Goal: Information Seeking & Learning: Learn about a topic

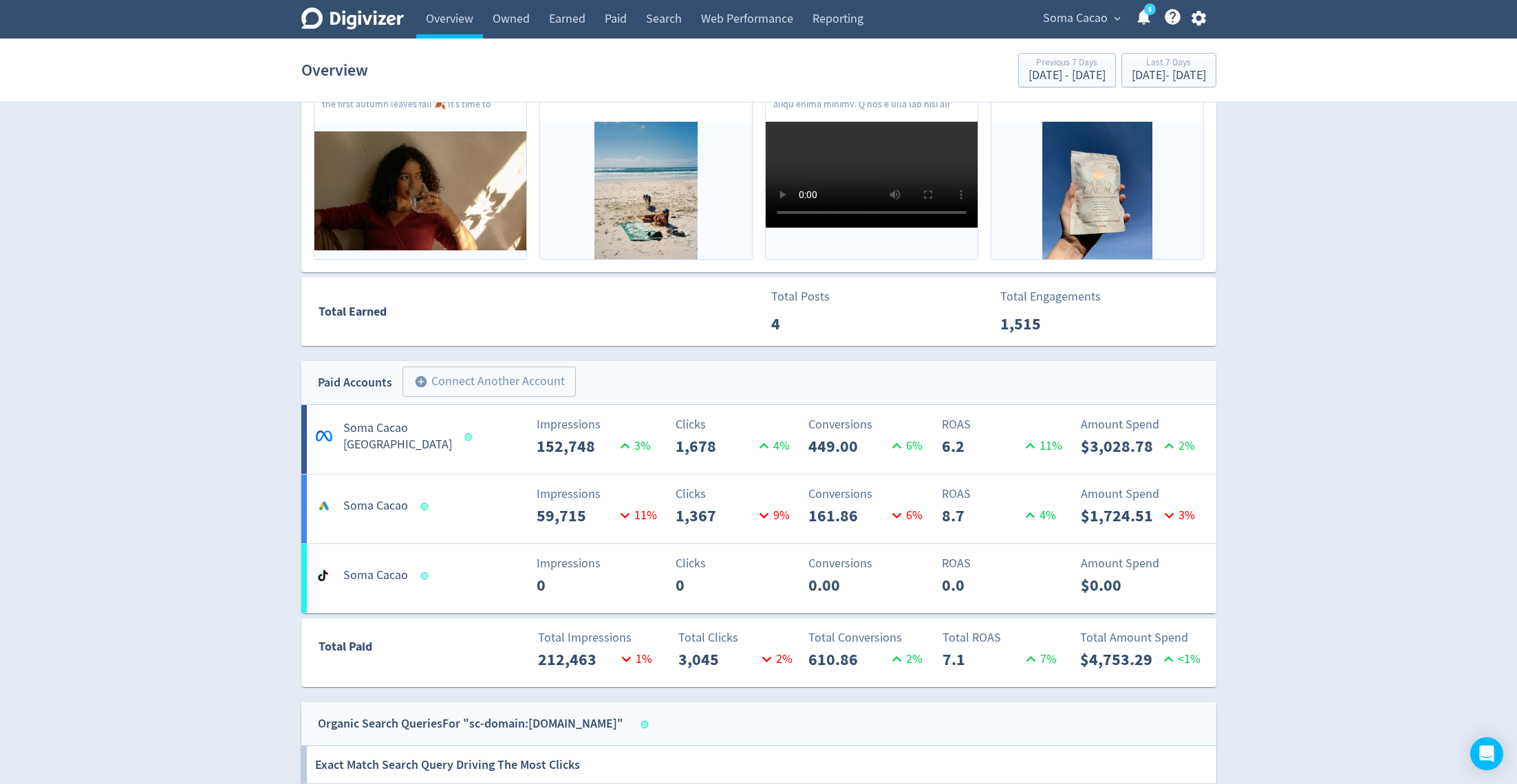
scroll to position [541, 0]
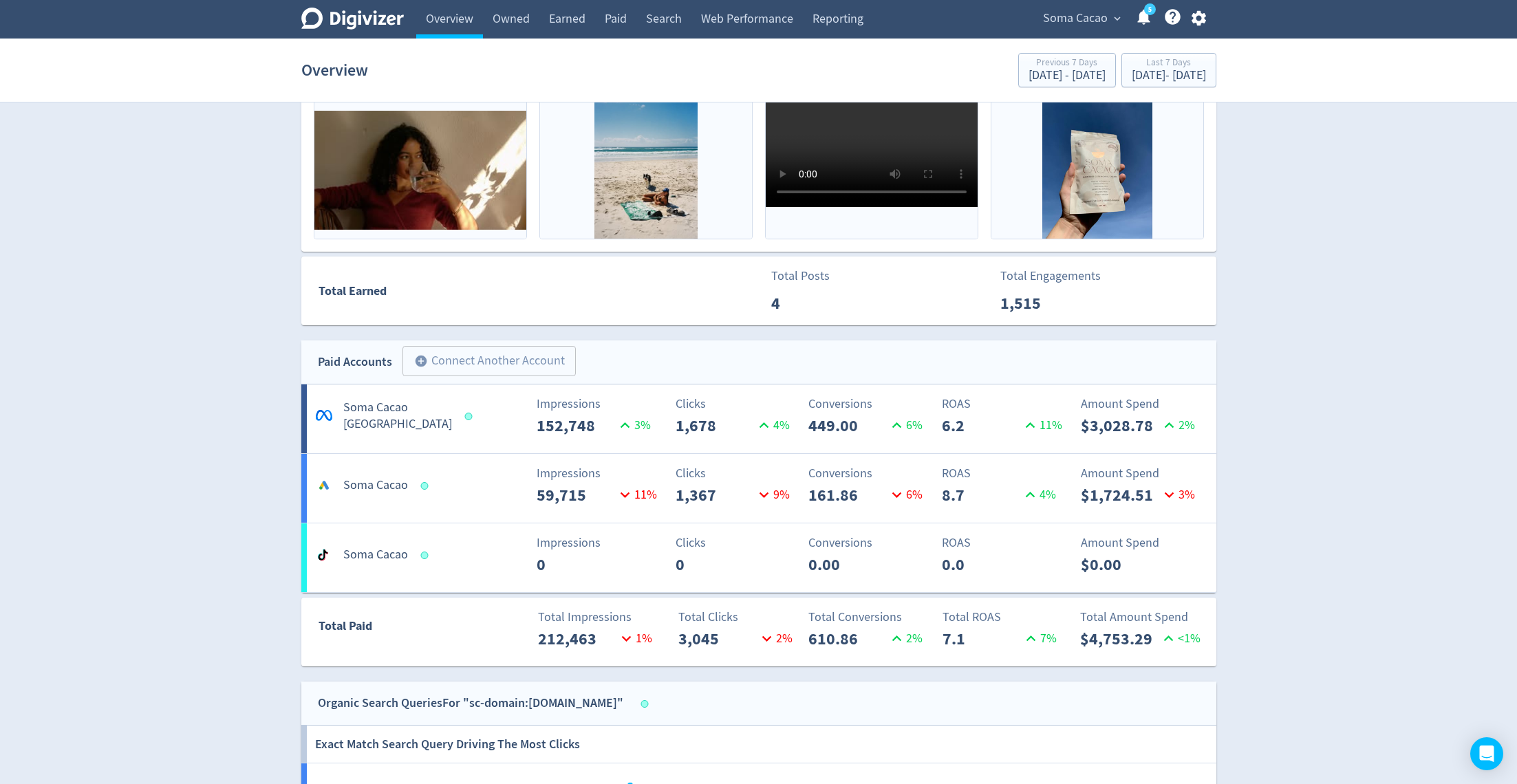
click at [399, 429] on h5 "Soma Cacao [GEOGRAPHIC_DATA]" at bounding box center [397, 416] width 108 height 33
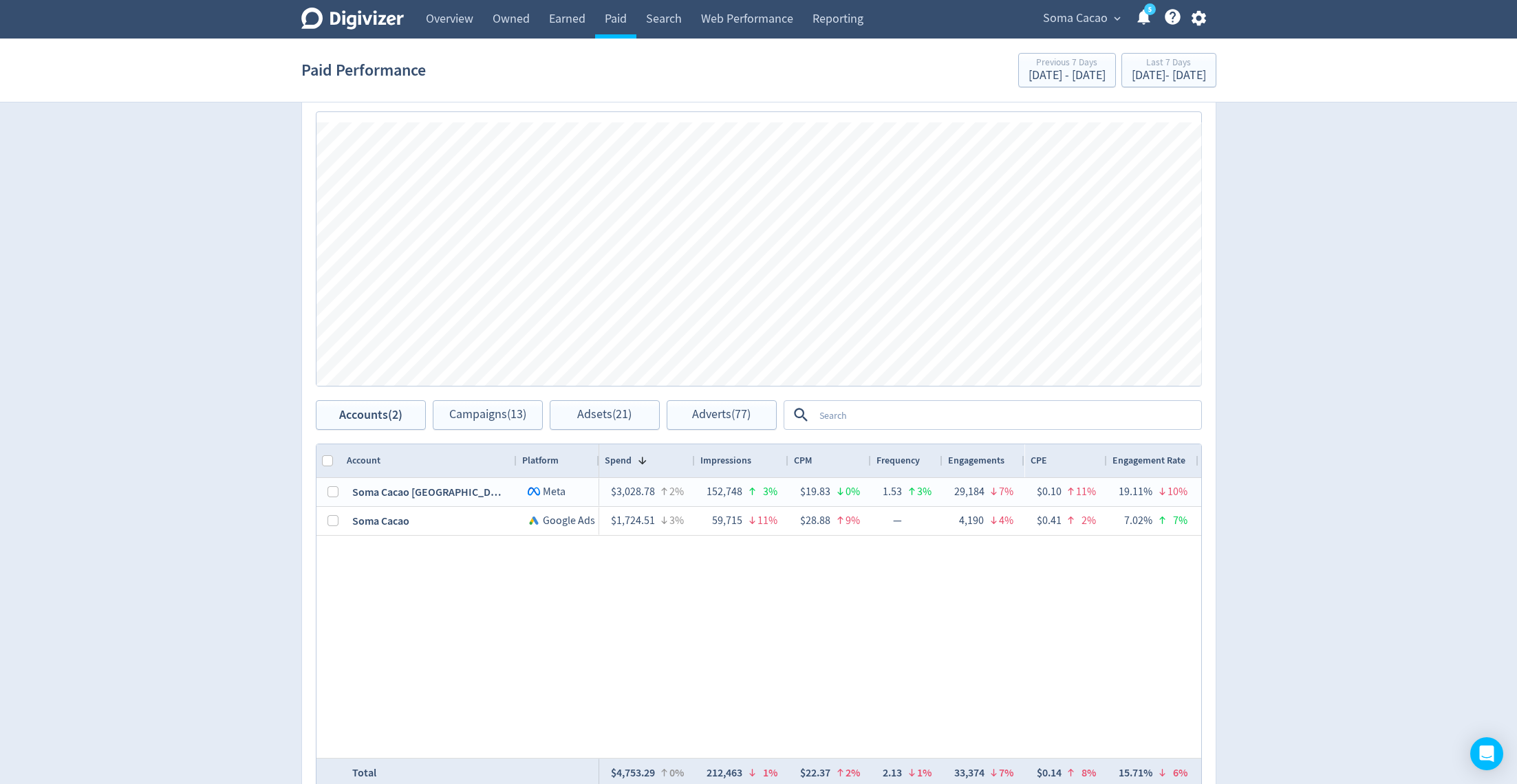
scroll to position [421, 0]
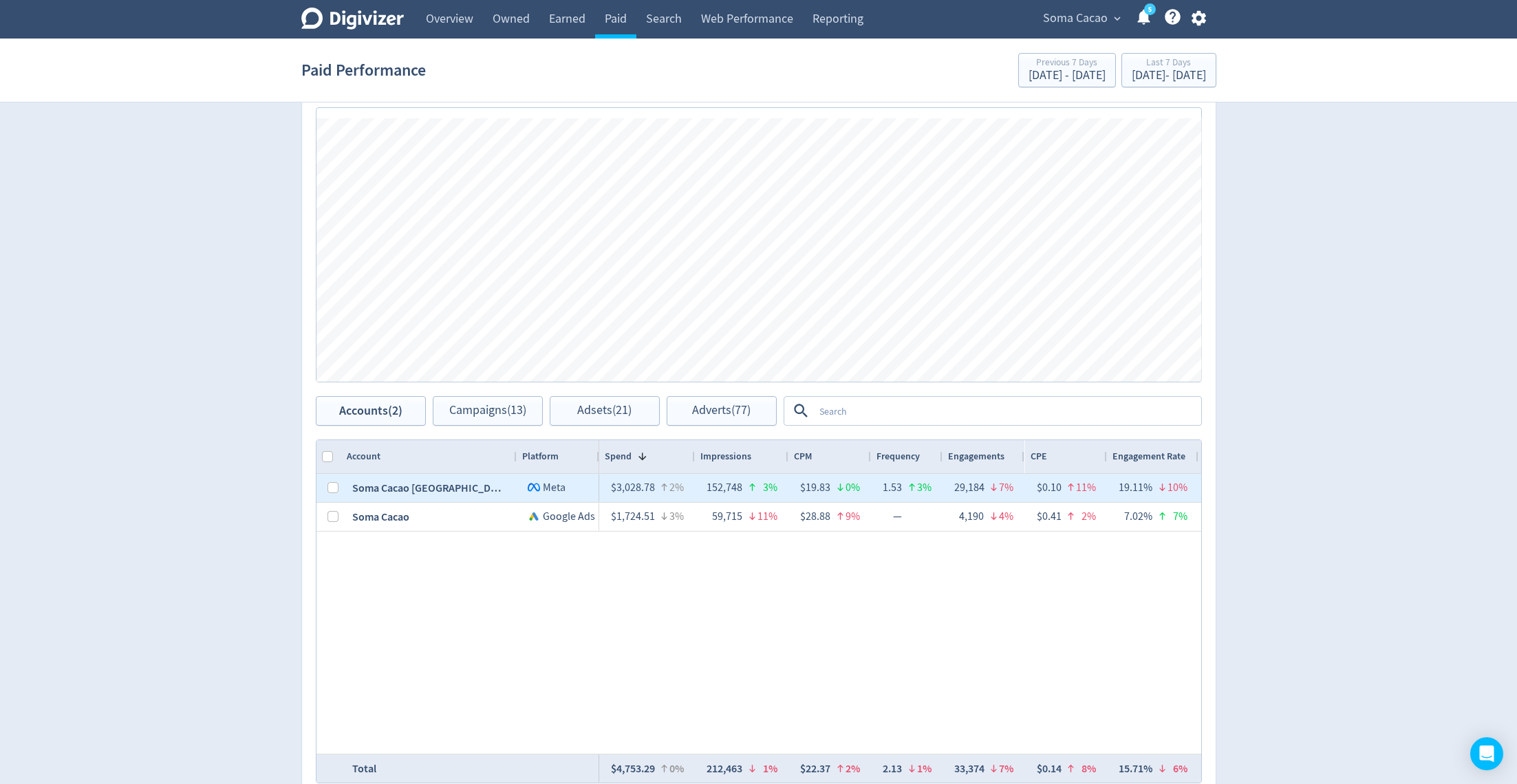
click at [322, 488] on div at bounding box center [328, 488] width 25 height 28
click at [327, 488] on input "Press Space to toggle row selection (unchecked)" at bounding box center [333, 487] width 11 height 11
checkbox input "true"
click at [481, 416] on span "Campaigns (5)" at bounding box center [487, 410] width 71 height 13
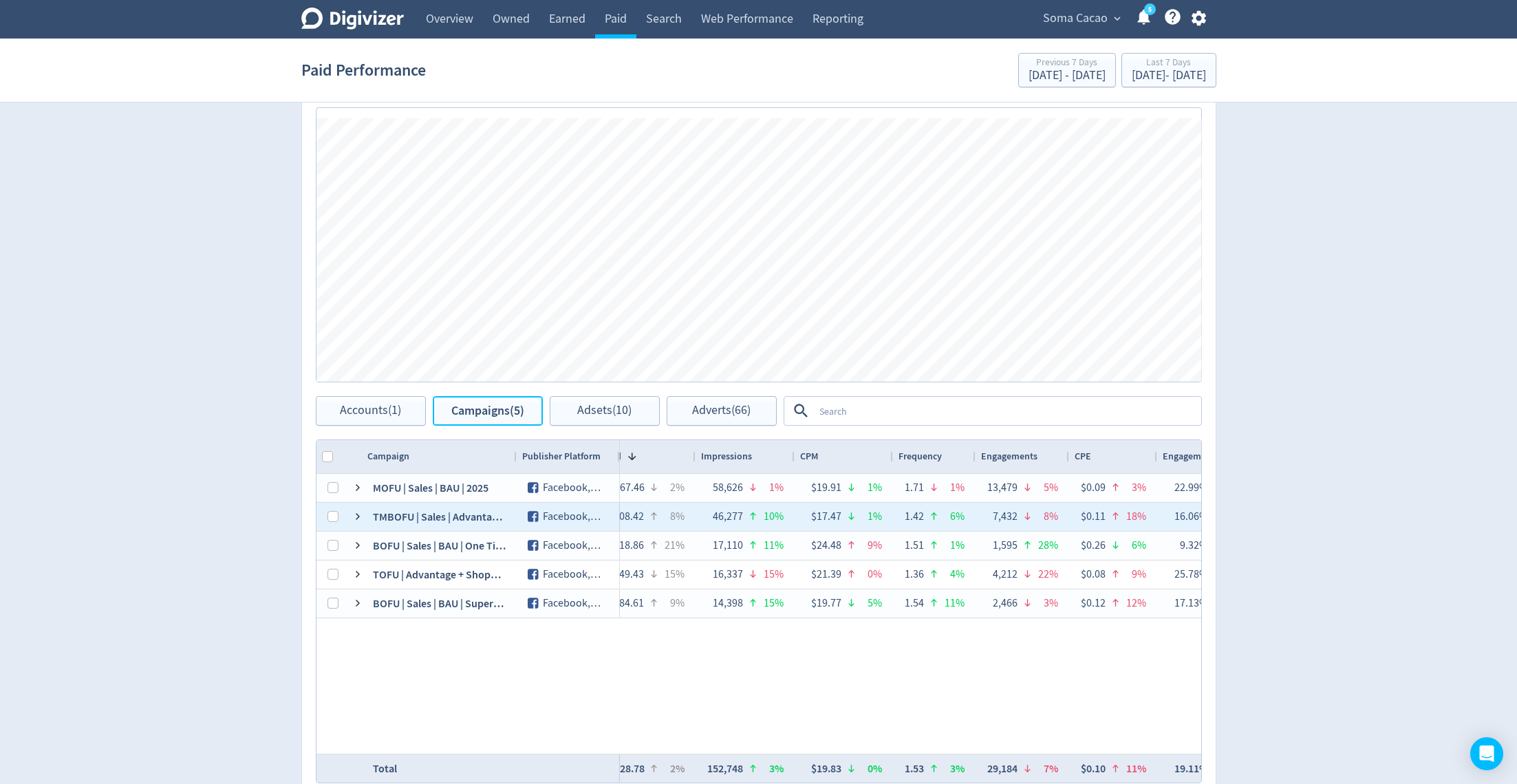
scroll to position [0, 234]
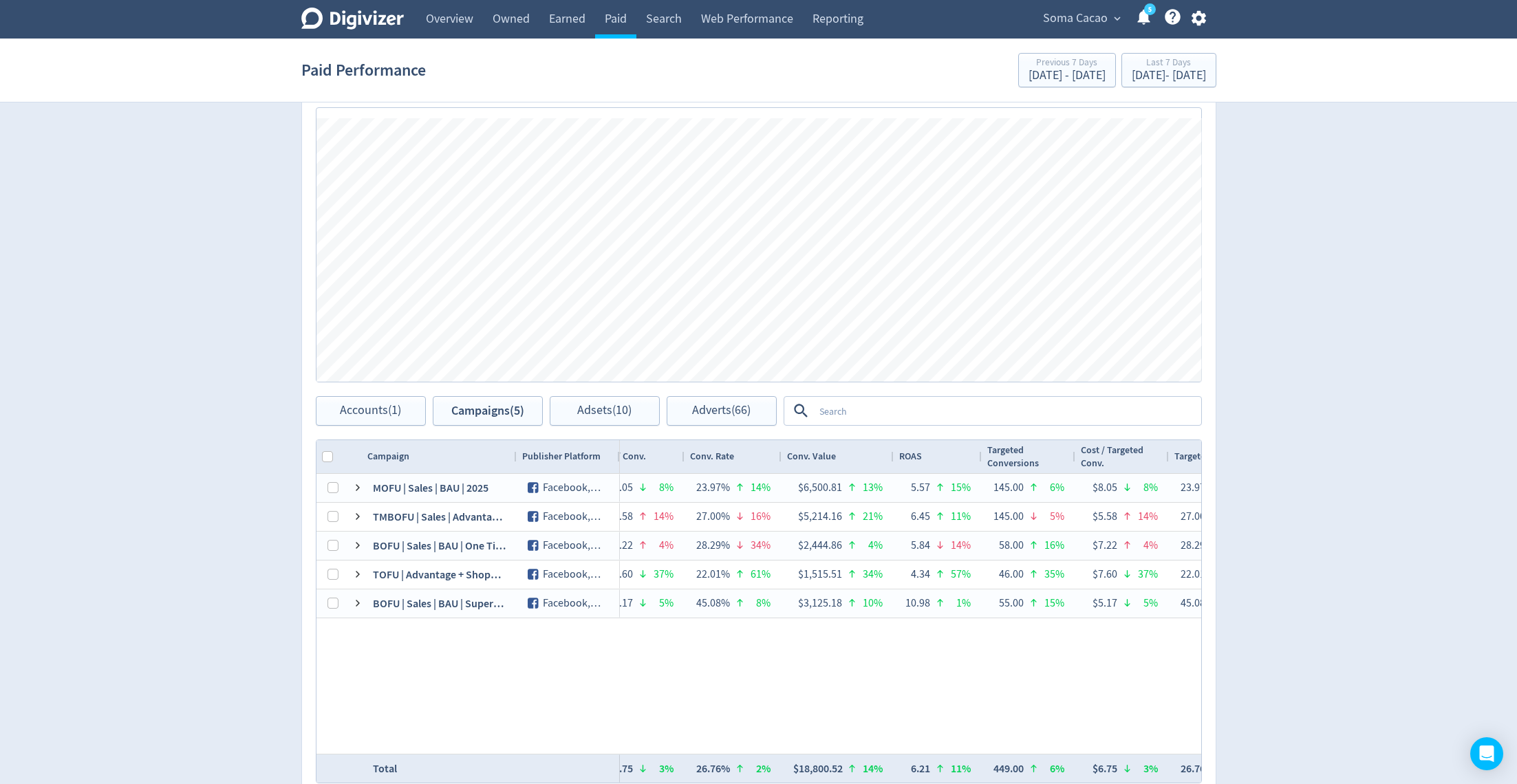
click at [958, 452] on div "ROAS" at bounding box center [938, 456] width 77 height 26
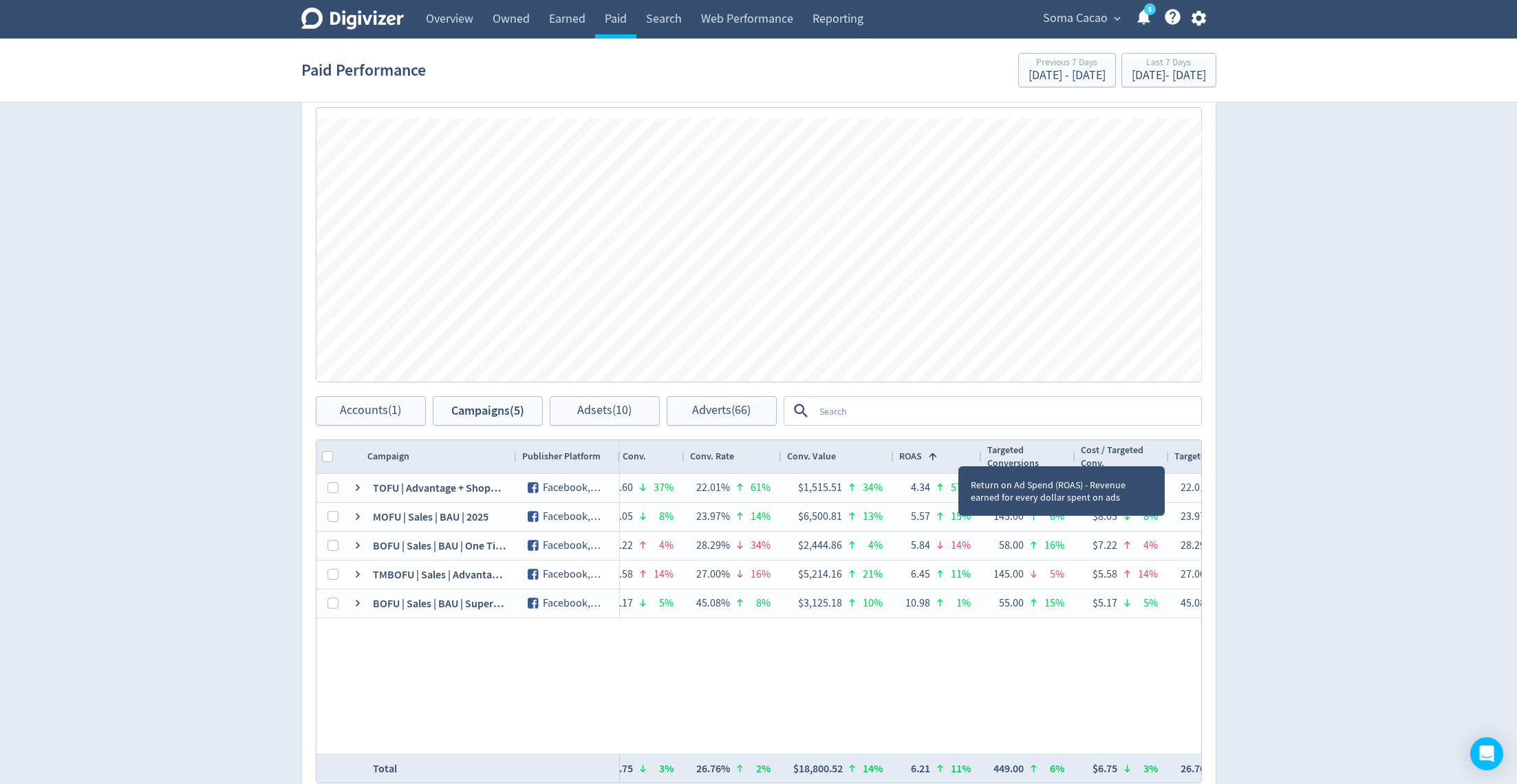
click at [958, 452] on div "ROAS 1" at bounding box center [938, 456] width 77 height 26
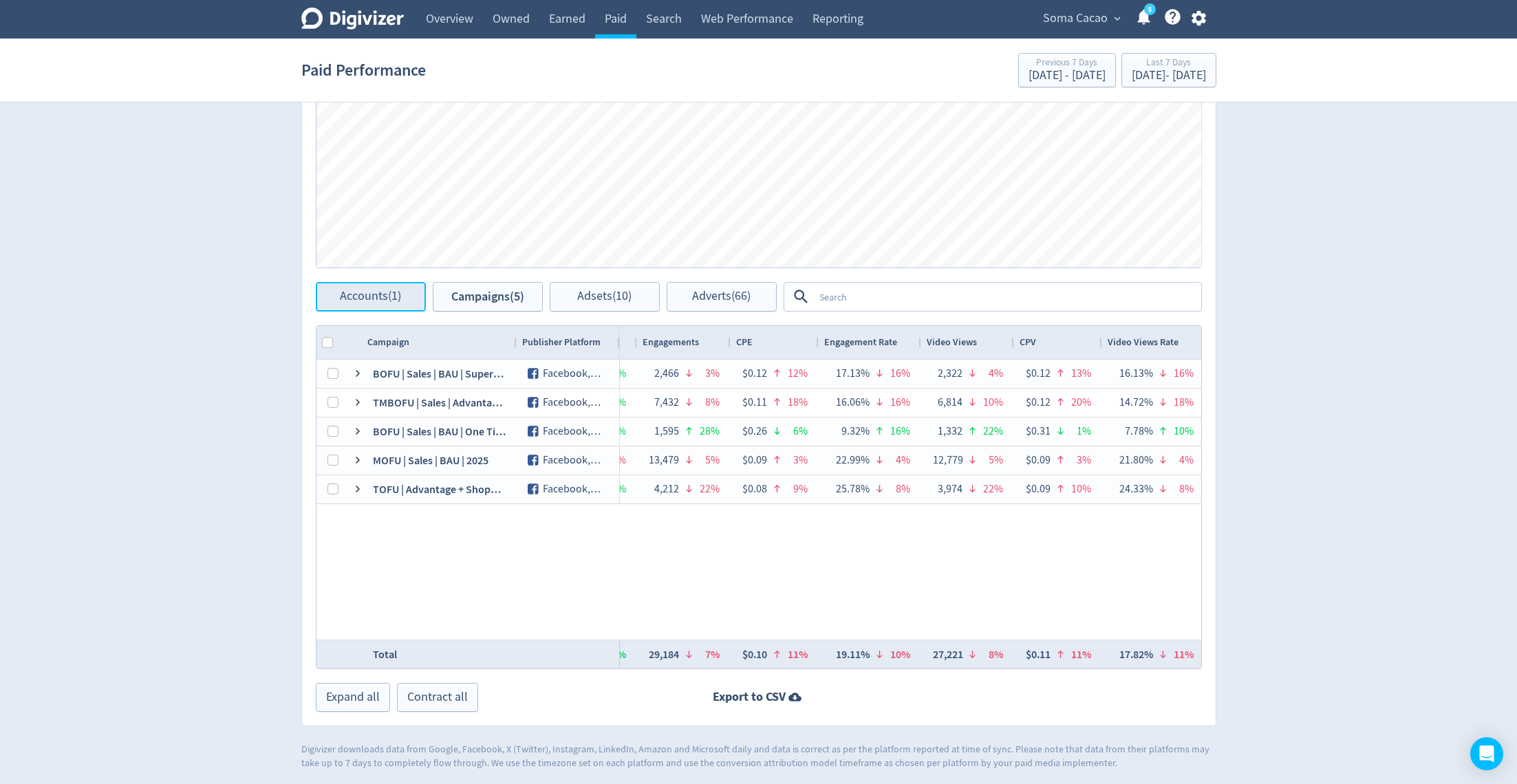
click at [384, 291] on span "Accounts (1)" at bounding box center [371, 296] width 61 height 13
checkbox input "false"
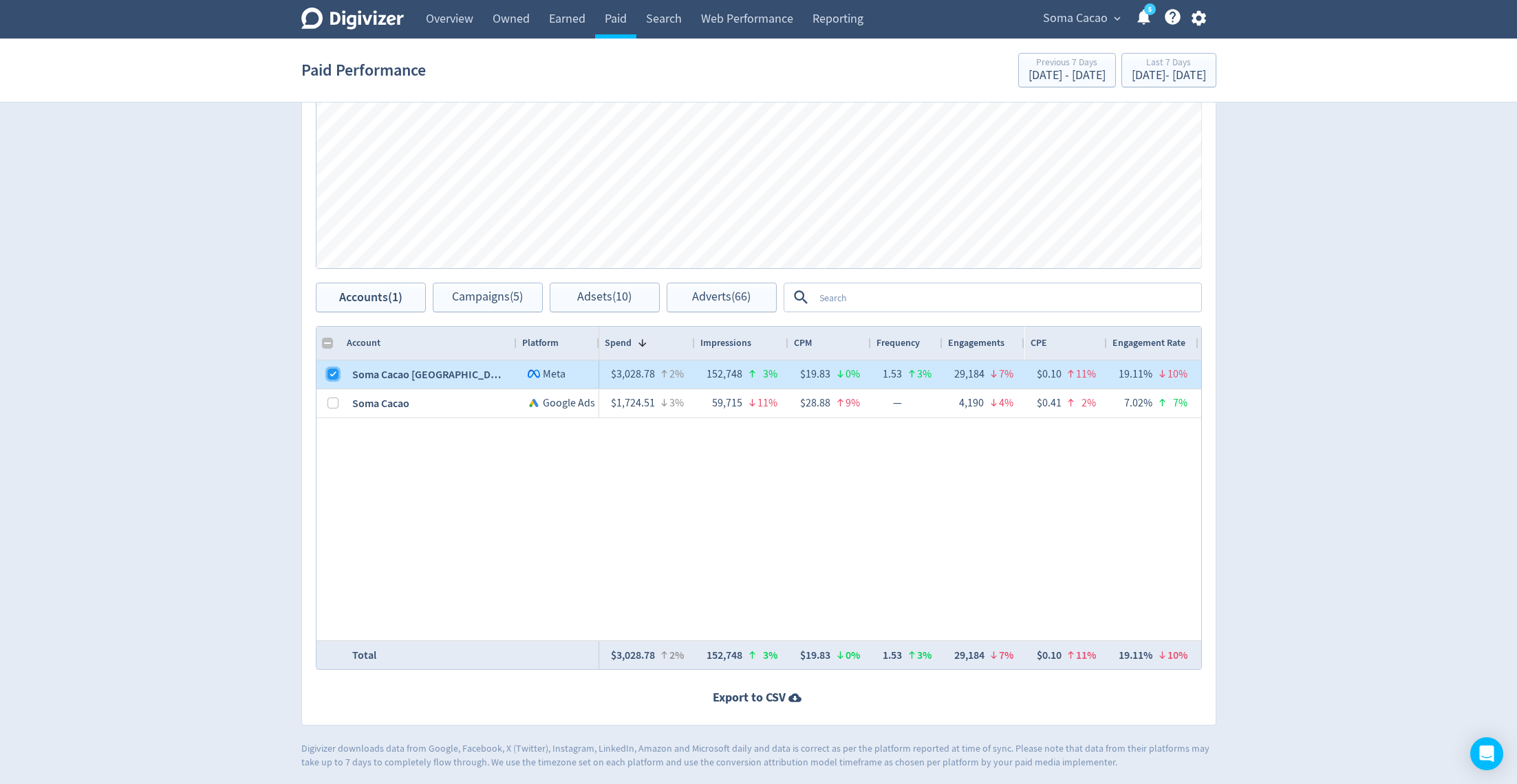
click at [332, 377] on input "Press Space to toggle row selection (checked)" at bounding box center [333, 374] width 11 height 11
checkbox input "false"
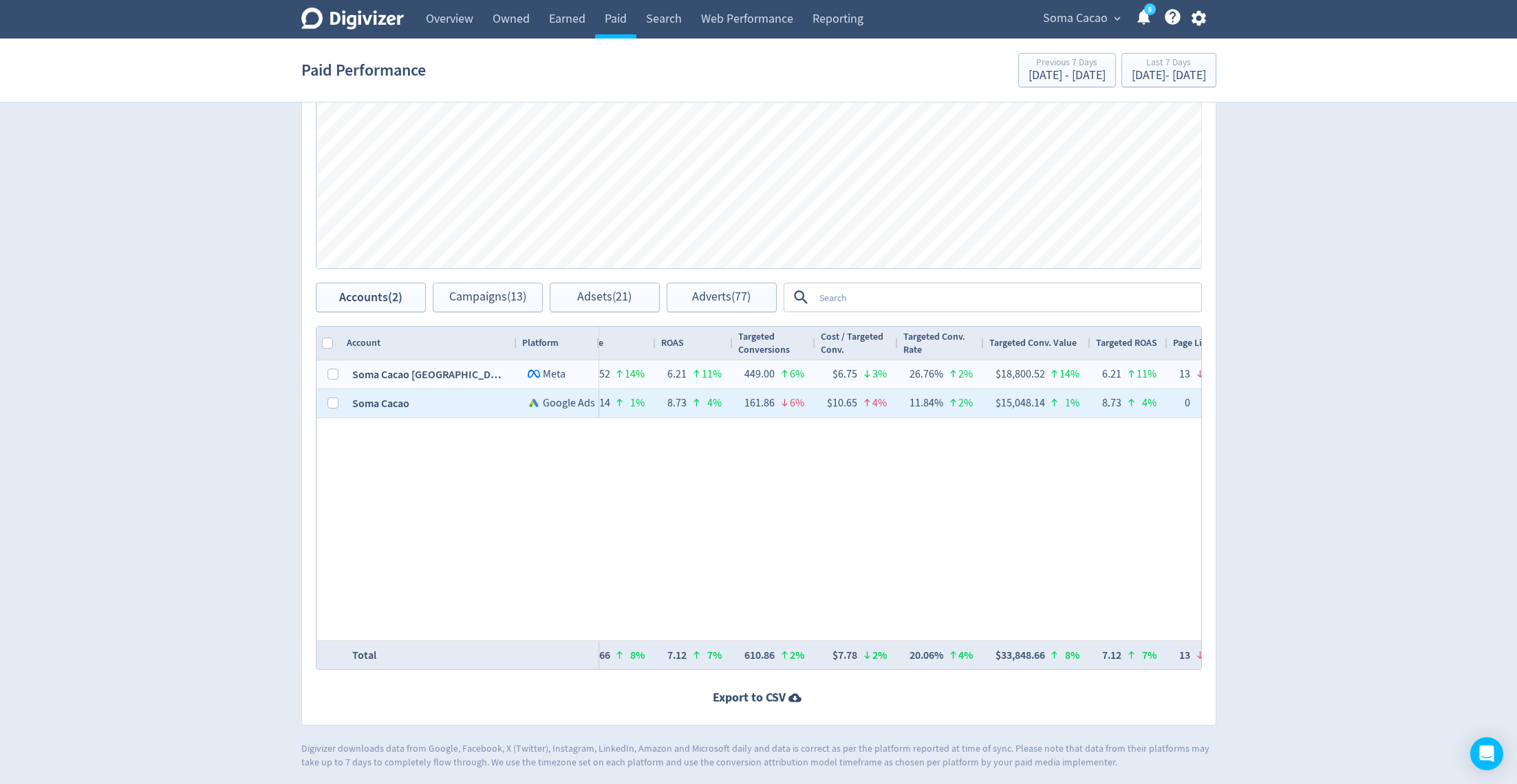
click at [563, 396] on span "Google Ads" at bounding box center [569, 403] width 52 height 13
click at [330, 404] on input "Press Space to toggle row selection (unchecked)" at bounding box center [333, 403] width 11 height 11
checkbox input "true"
click at [455, 303] on span "Campaigns (8)" at bounding box center [487, 297] width 71 height 13
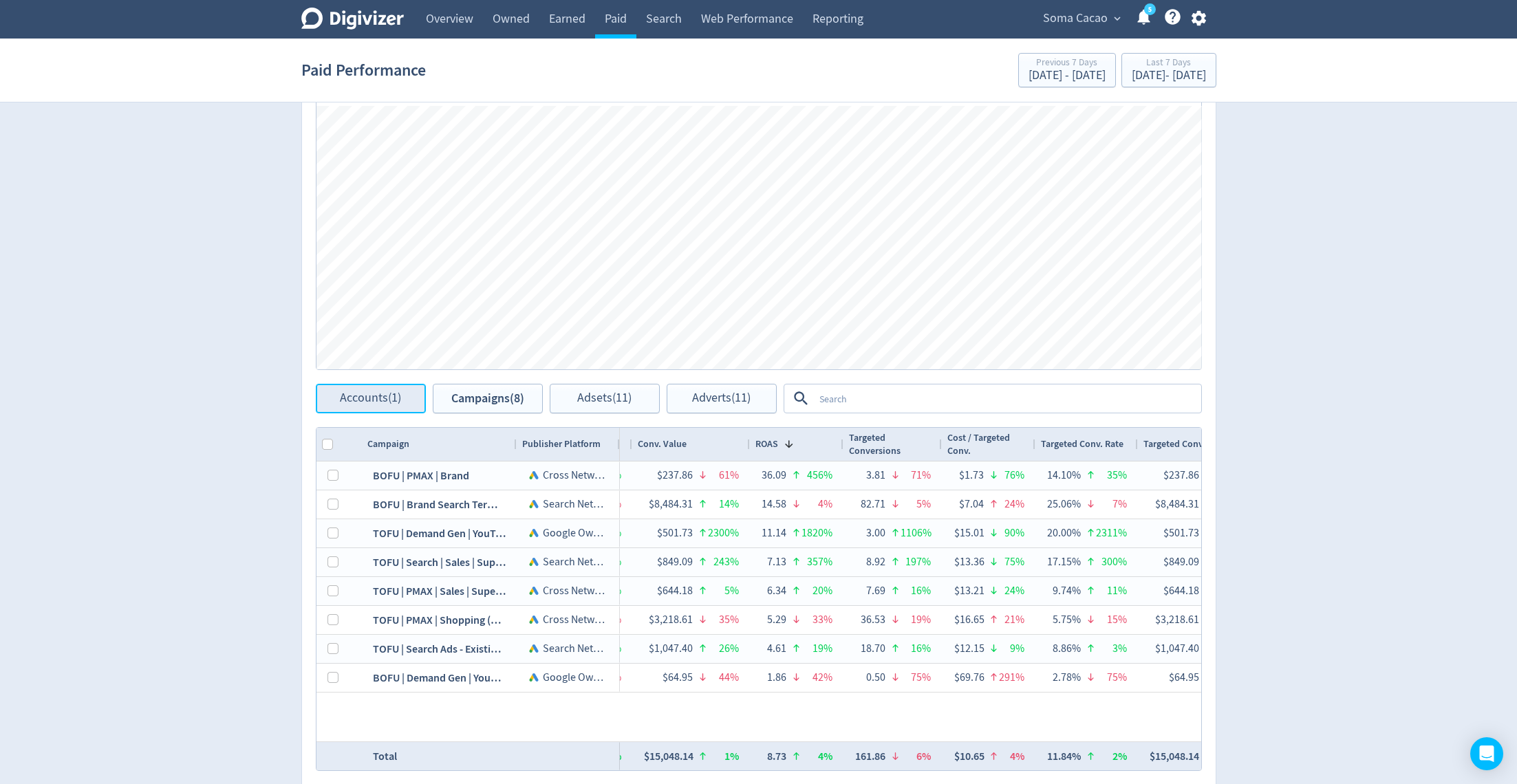
click at [371, 387] on button "Accounts (1)" at bounding box center [370, 398] width 110 height 30
checkbox input "false"
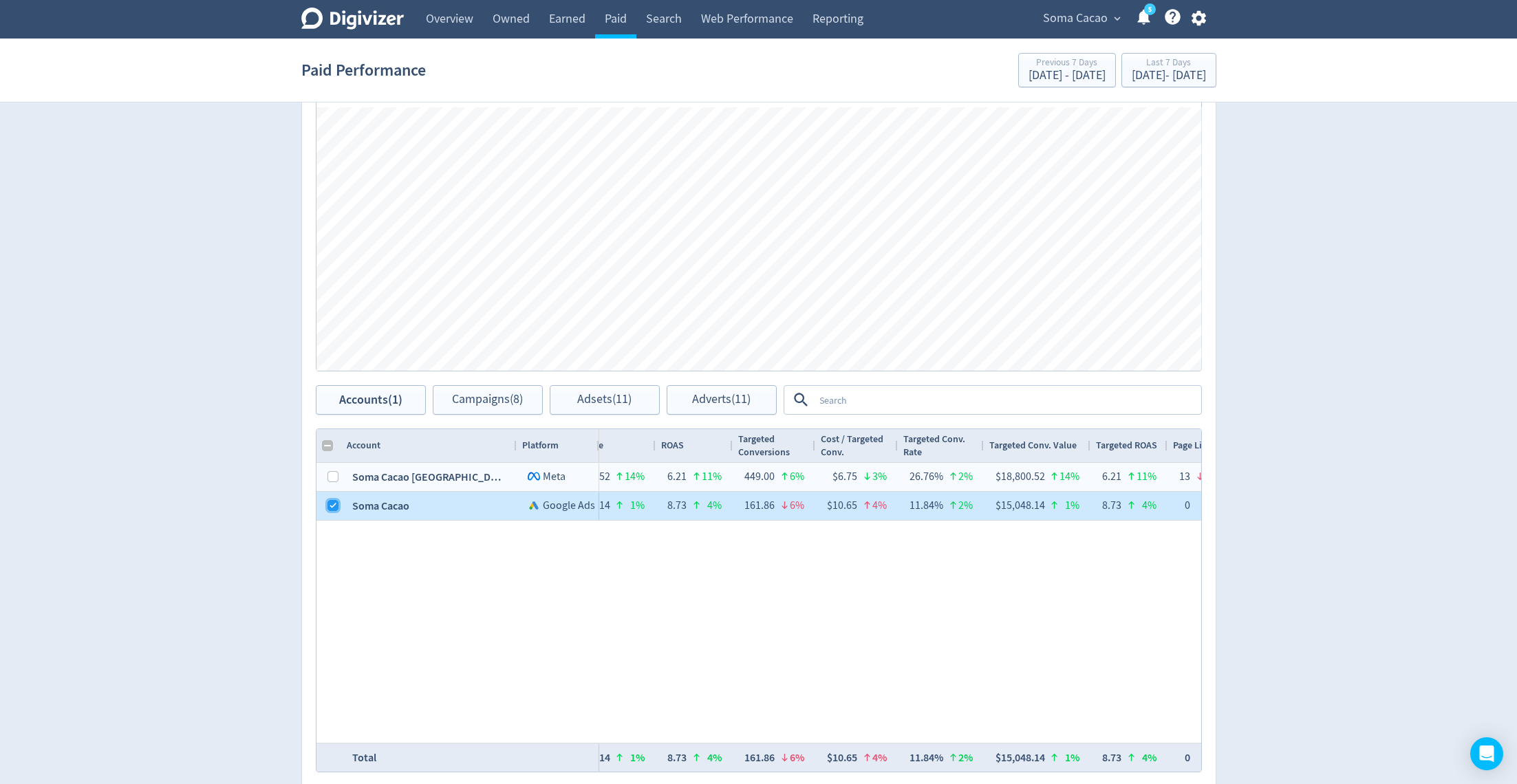
click at [330, 503] on input "Press Space to toggle row selection (checked)" at bounding box center [333, 505] width 11 height 11
checkbox input "false"
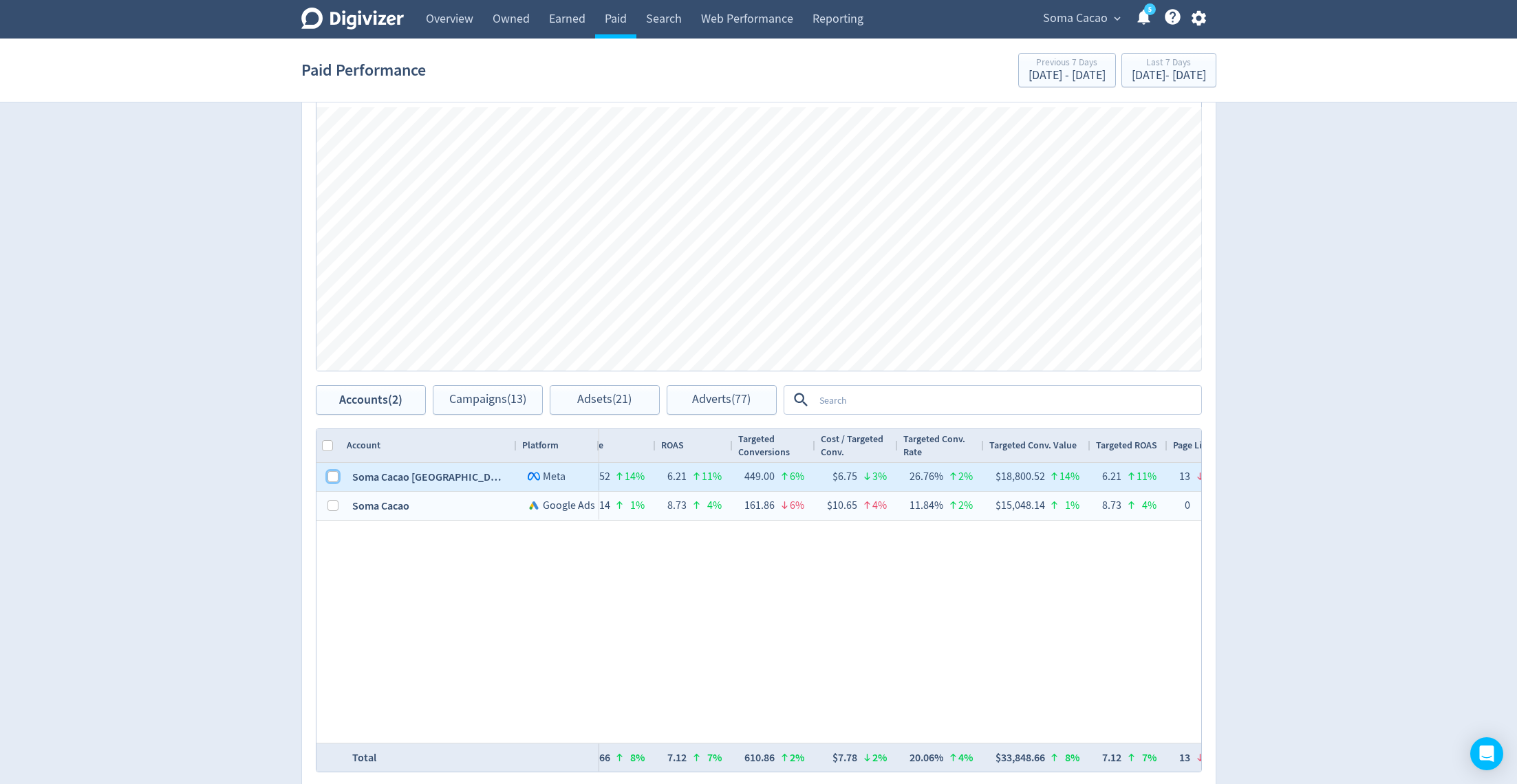
click at [331, 477] on input "Press Space to toggle row selection (unchecked)" at bounding box center [333, 476] width 11 height 11
checkbox input "true"
checkbox input "false"
click at [474, 393] on span "Campaigns (5)" at bounding box center [487, 399] width 71 height 13
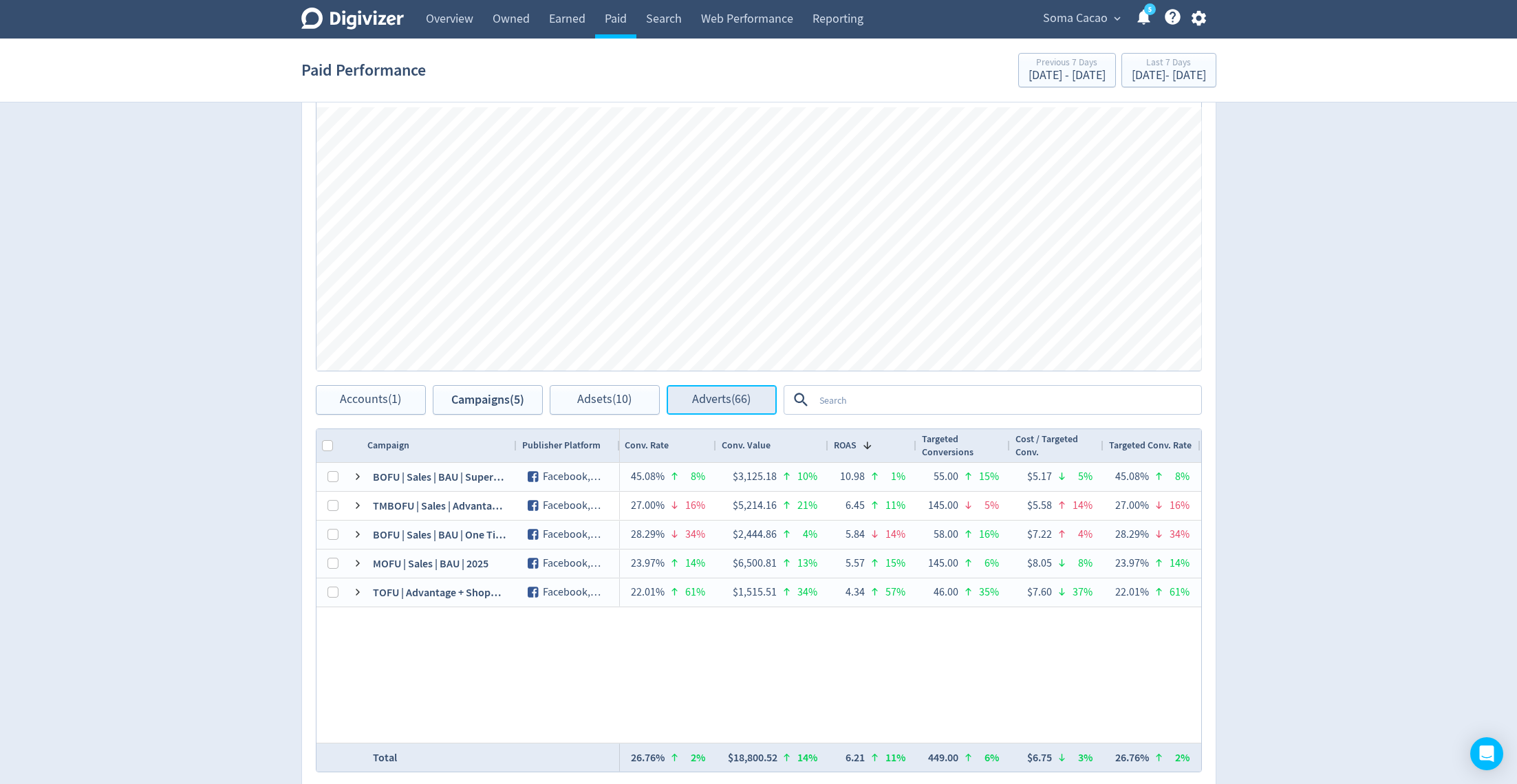
click at [738, 389] on button "Adverts (66)" at bounding box center [721, 400] width 110 height 30
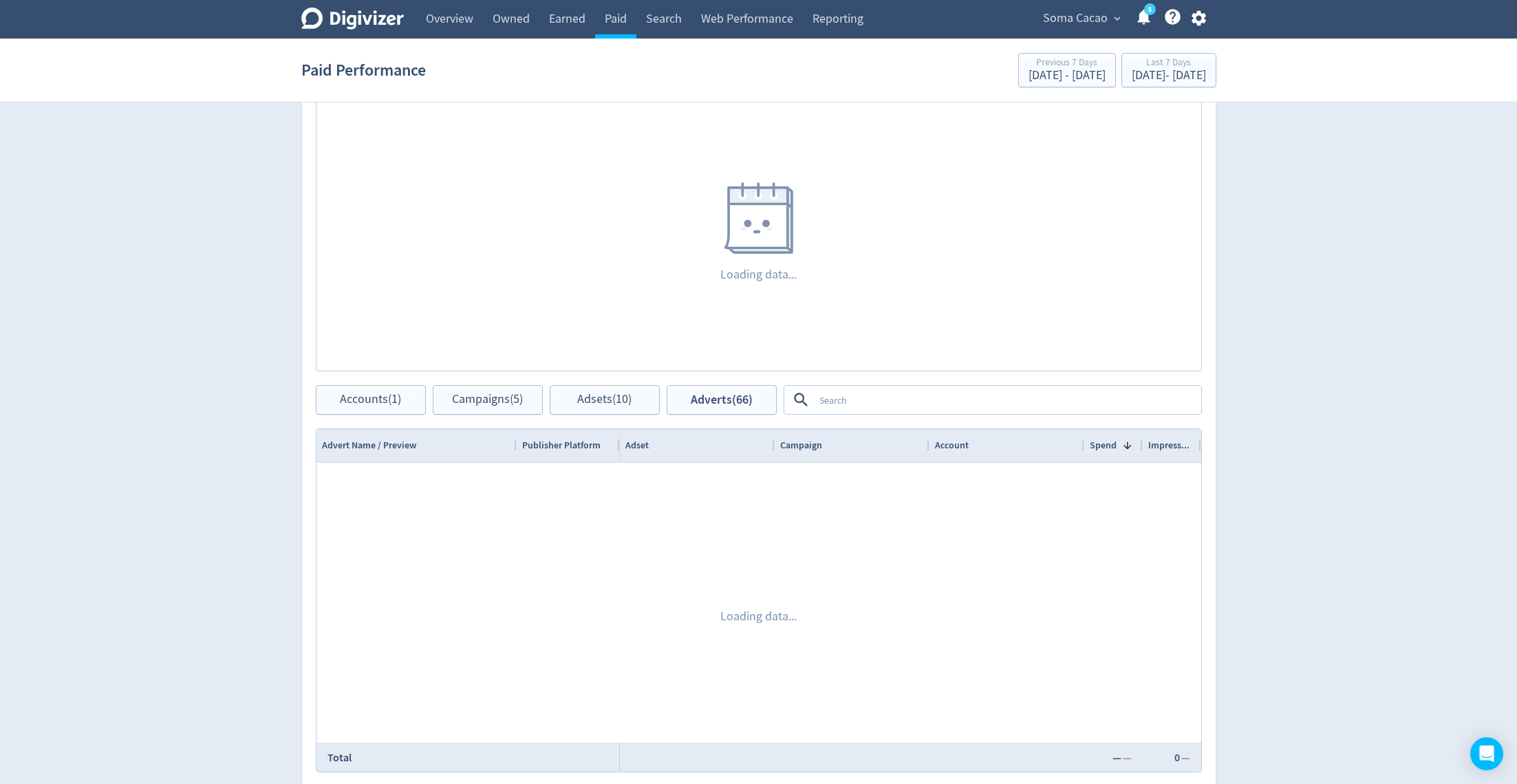
click at [858, 396] on textarea at bounding box center [1006, 400] width 386 height 25
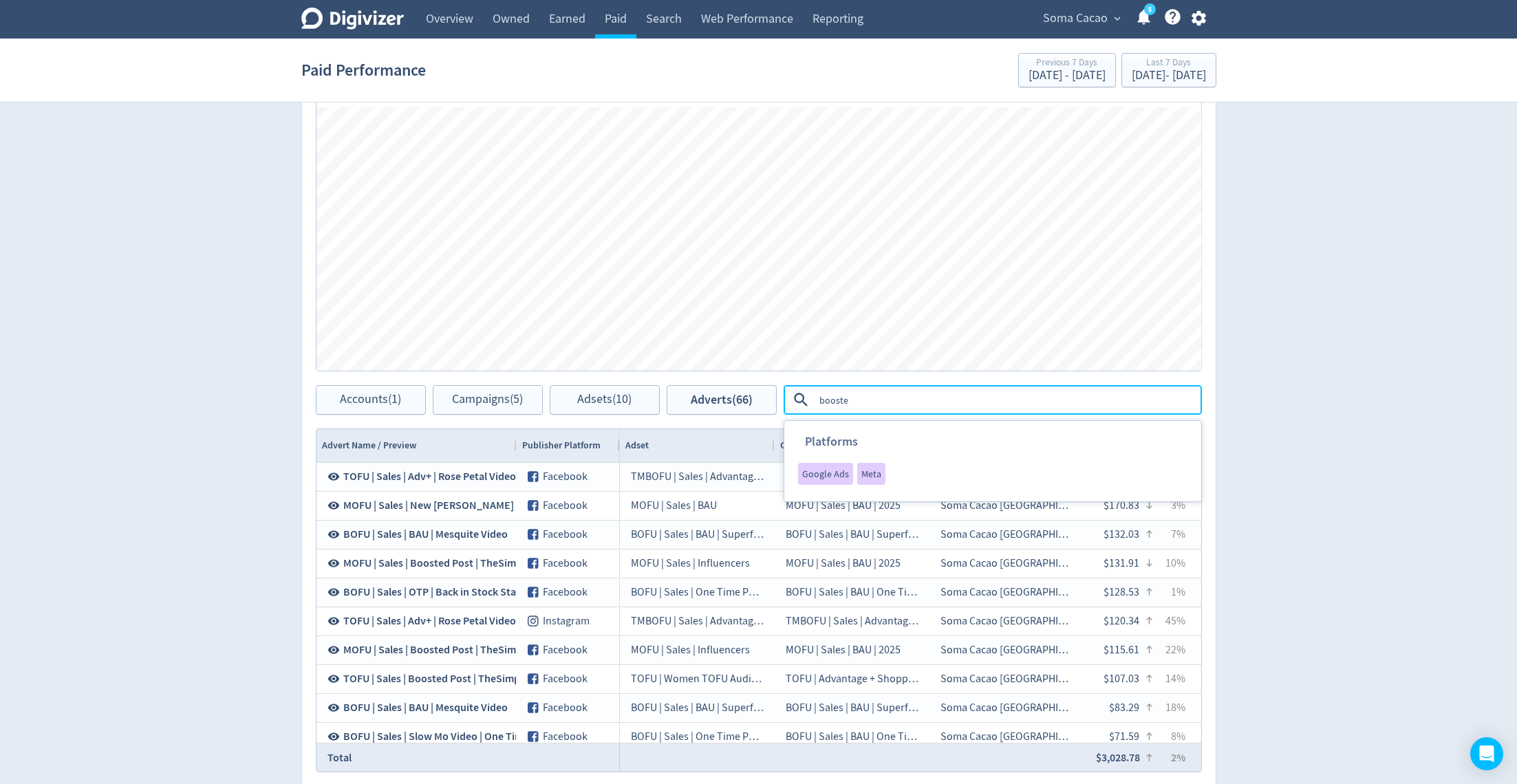
type textarea "boosted"
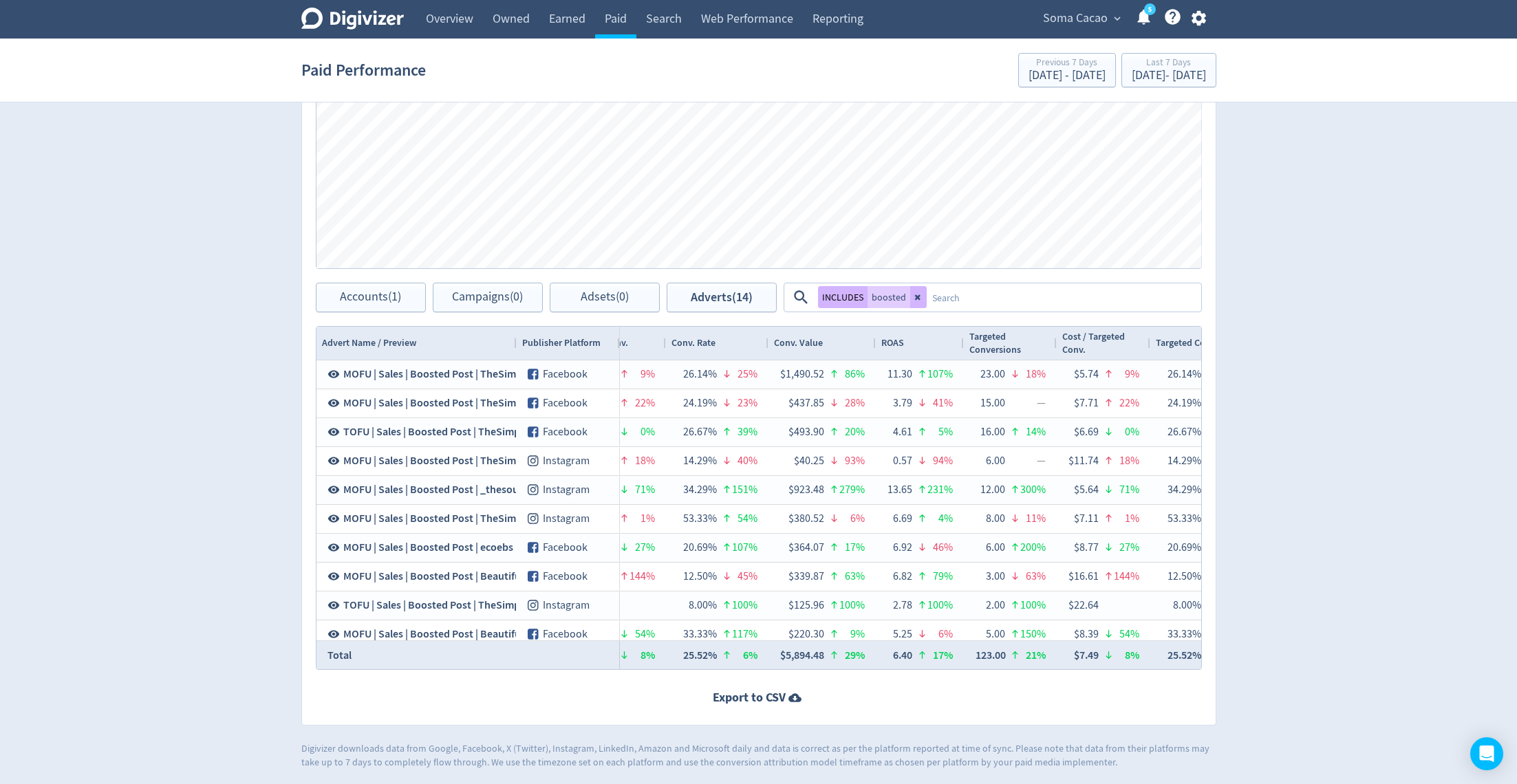
click at [917, 345] on div "ROAS" at bounding box center [920, 343] width 77 height 26
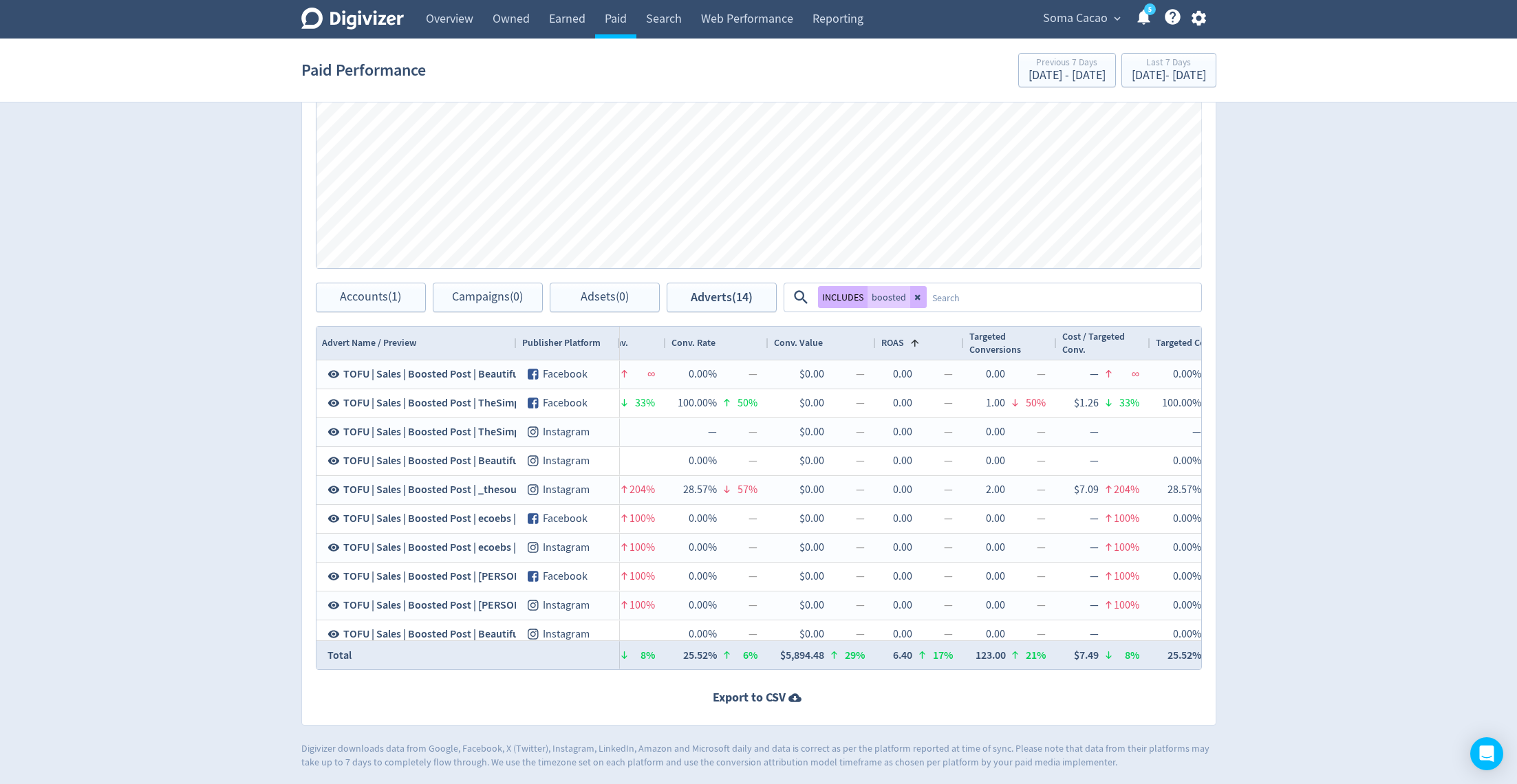
click at [917, 345] on span at bounding box center [914, 343] width 11 height 11
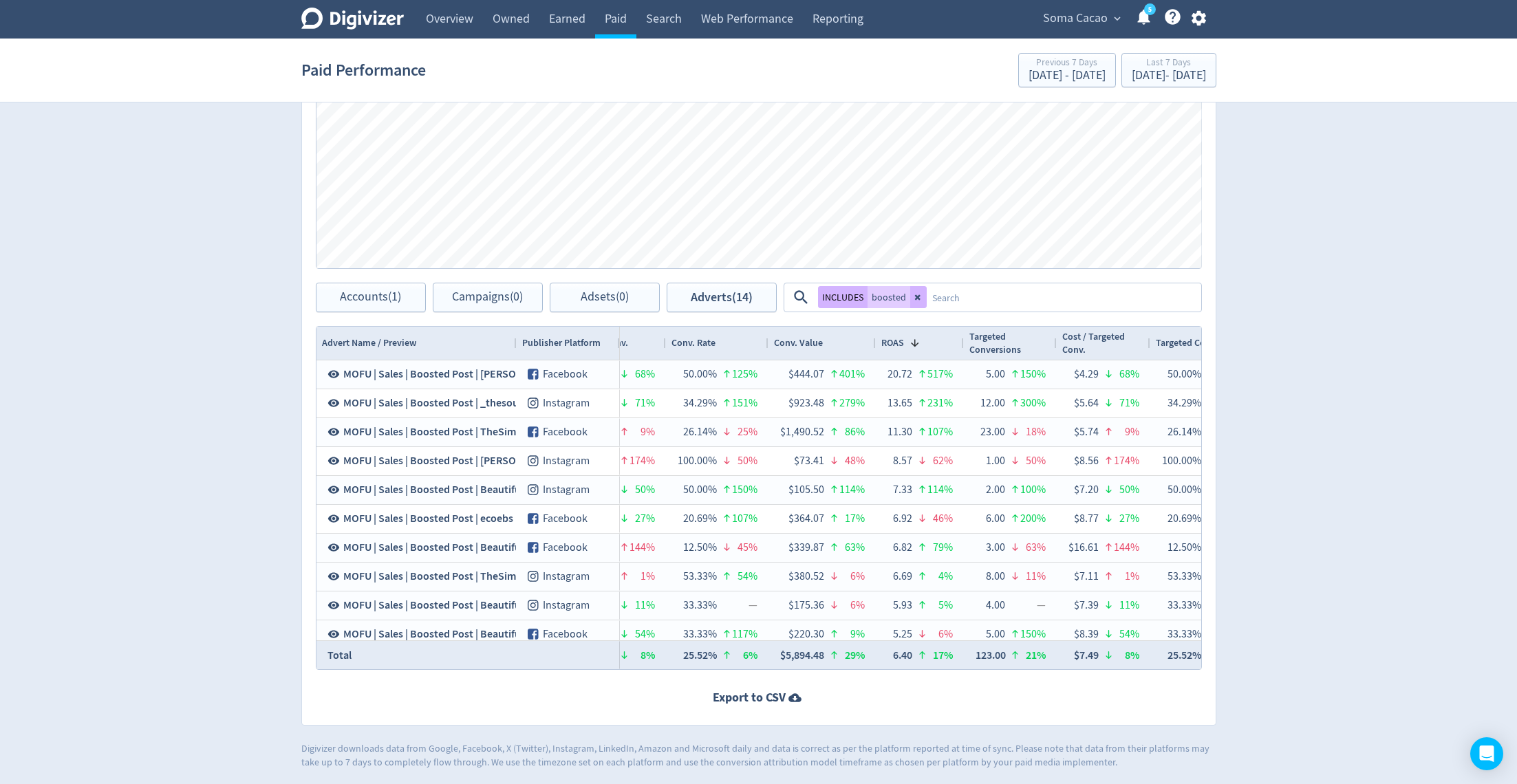
click at [834, 352] on div "Conv. Value" at bounding box center [822, 343] width 96 height 26
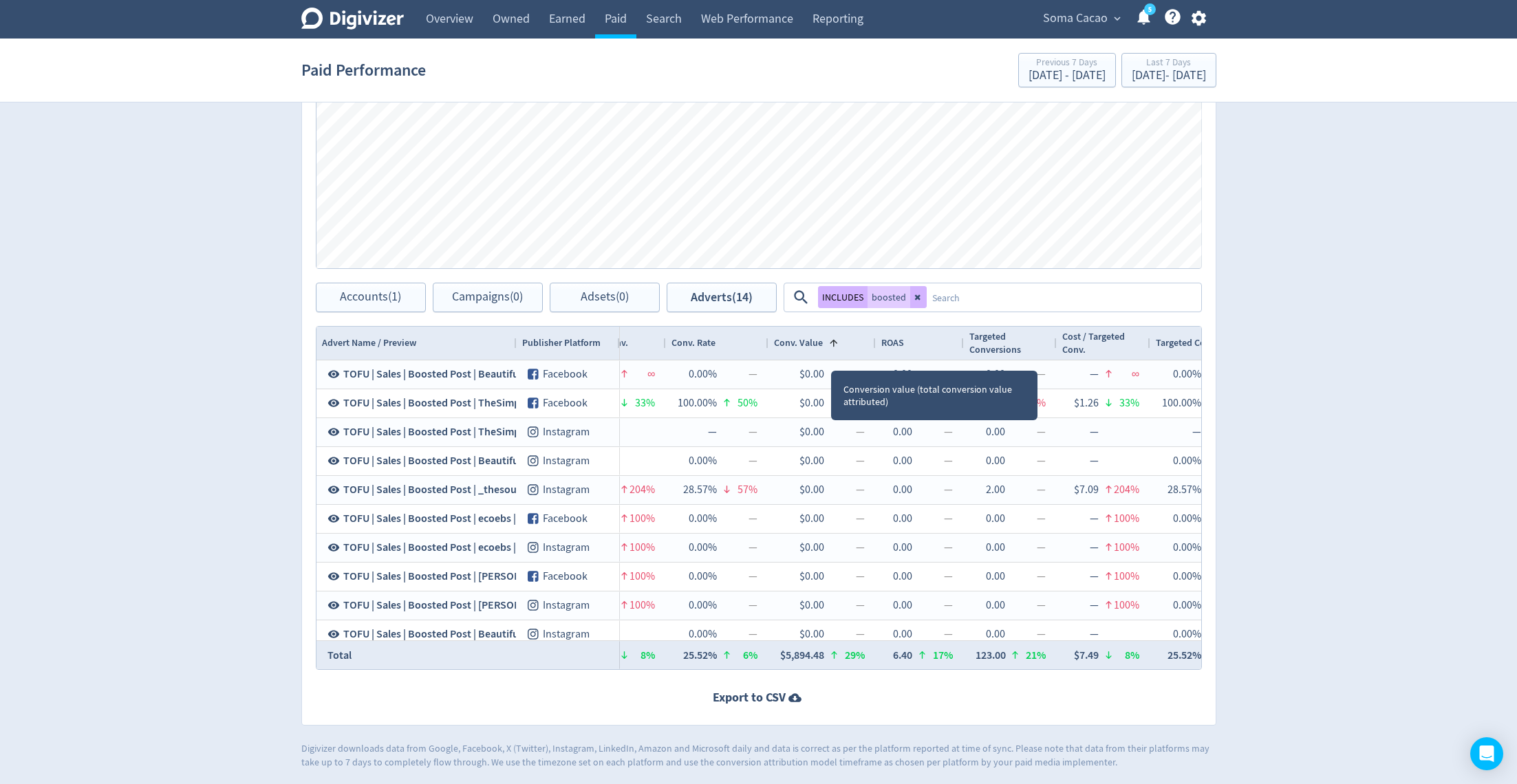
click at [834, 352] on div "Conv. Value 1" at bounding box center [822, 343] width 96 height 26
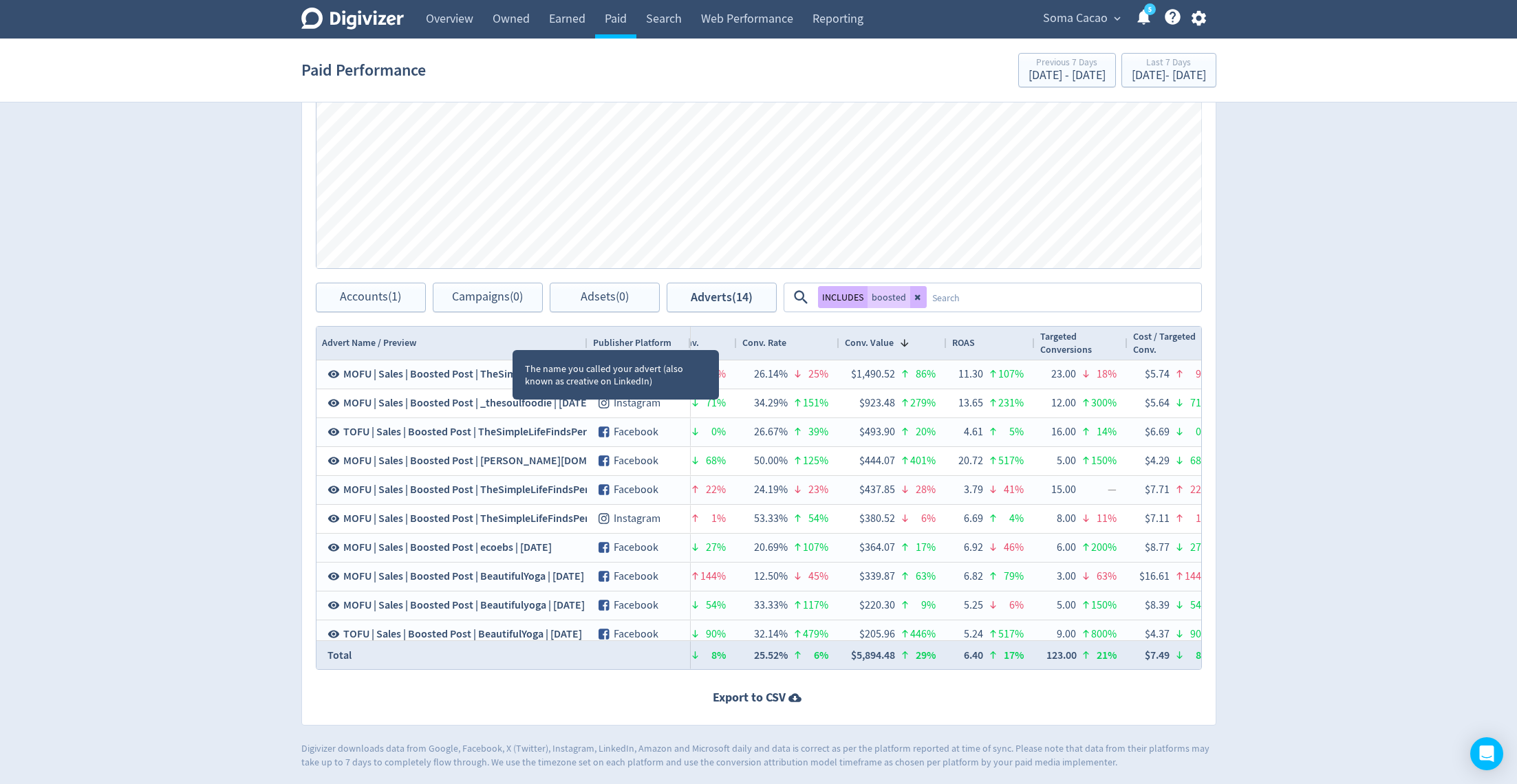
drag, startPoint x: 513, startPoint y: 338, endPoint x: 584, endPoint y: 337, distance: 71.0
click at [584, 337] on div at bounding box center [586, 343] width 5 height 33
drag, startPoint x: 584, startPoint y: 337, endPoint x: 641, endPoint y: 337, distance: 57.0
click at [590, 337] on div at bounding box center [586, 343] width 5 height 33
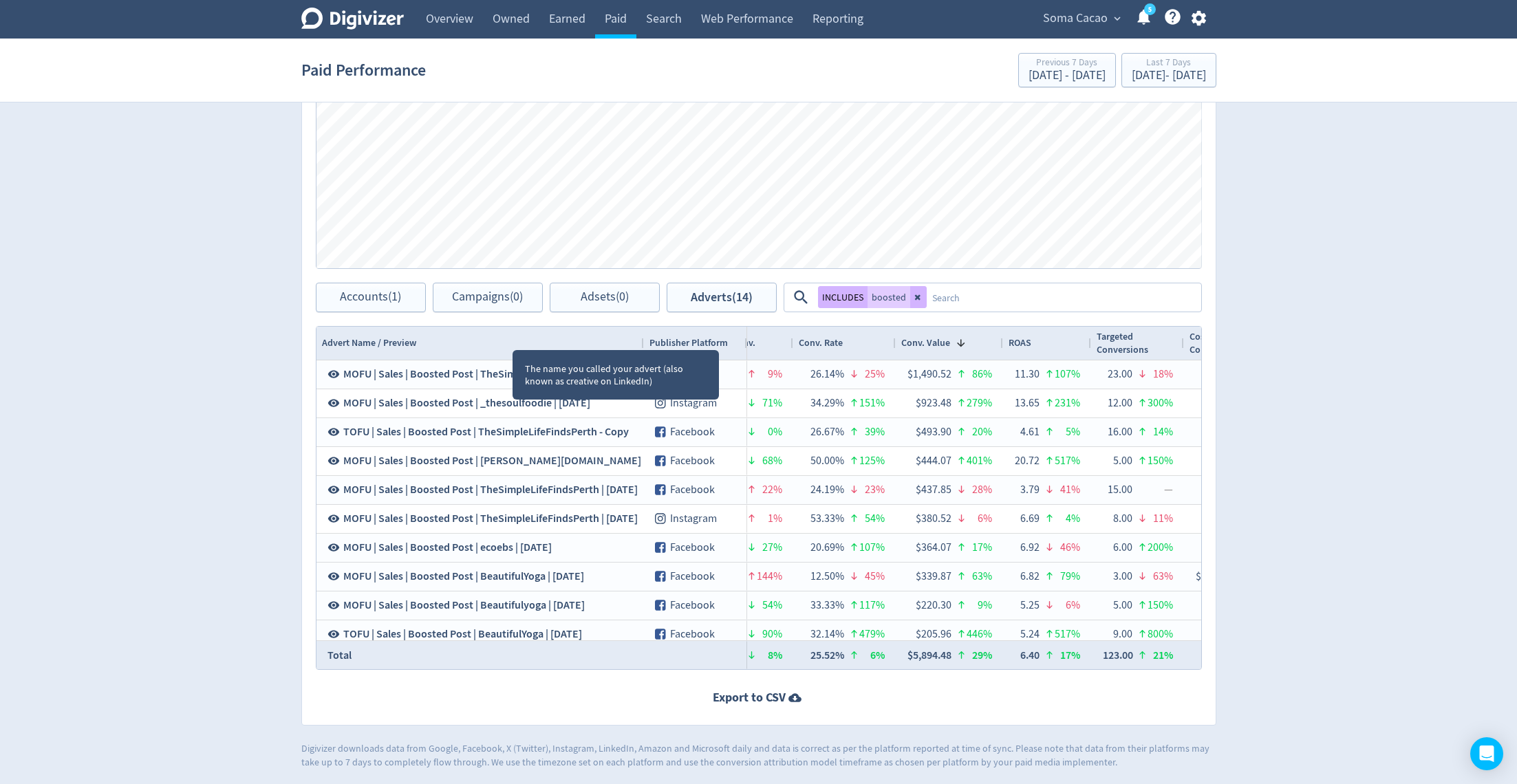
drag, startPoint x: 641, startPoint y: 337, endPoint x: 630, endPoint y: 337, distance: 11.0
click at [641, 337] on div at bounding box center [643, 343] width 5 height 33
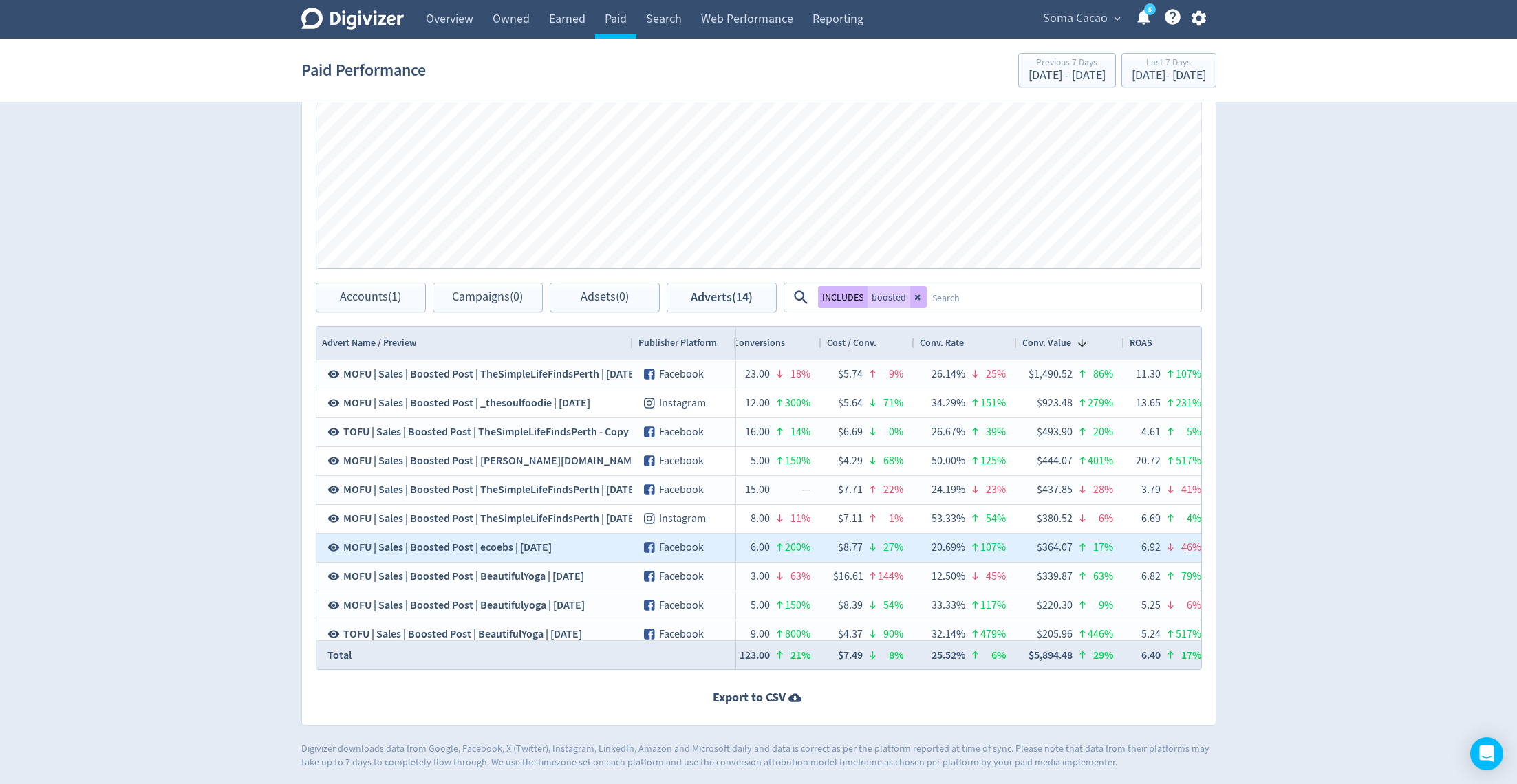
scroll to position [0, 1588]
